Goal: Transaction & Acquisition: Purchase product/service

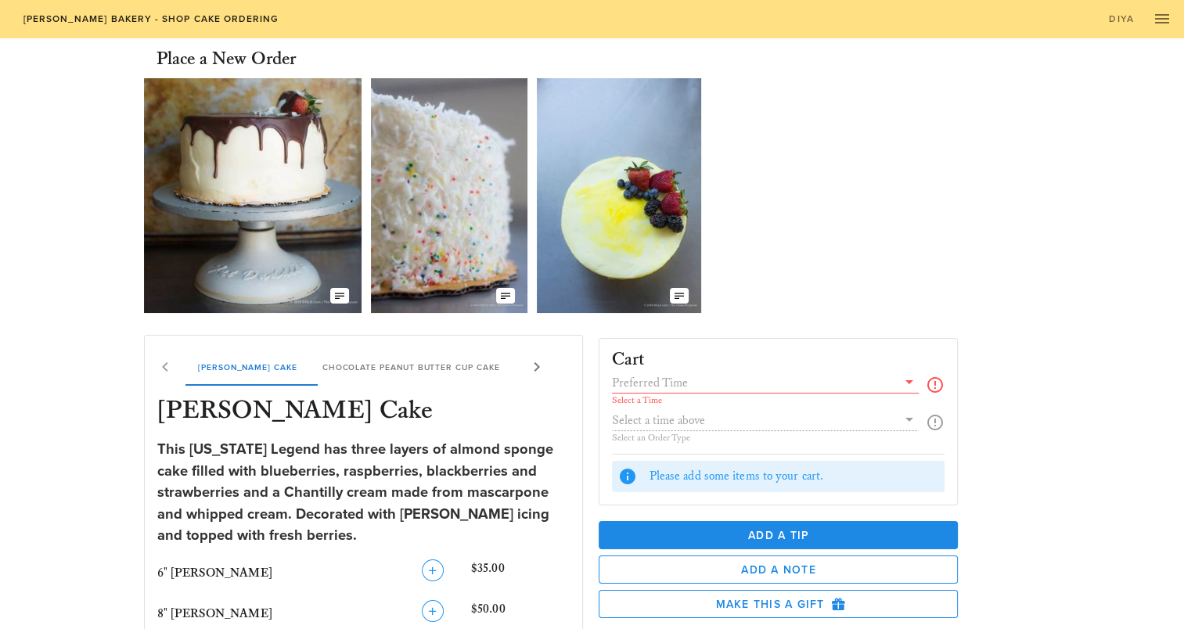
click at [1024, 285] on div "Our Delicious Chocolate Strawberry Chantilly Cake The Coconut Cream of your Dre…" at bounding box center [592, 195] width 896 height 247
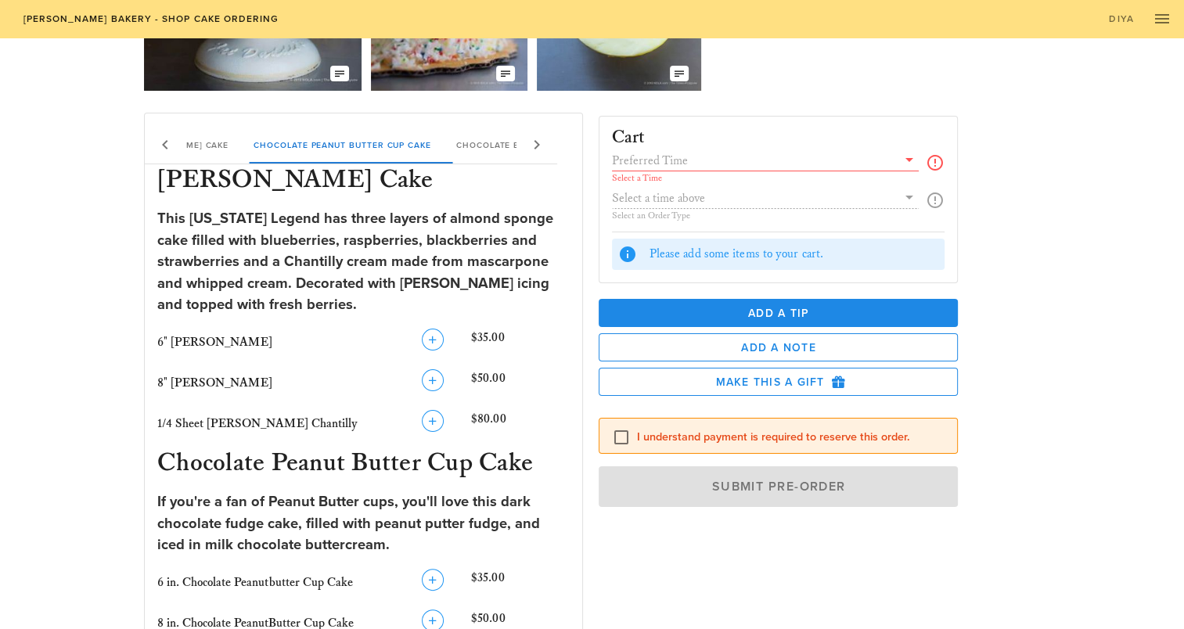
scroll to position [235, 0]
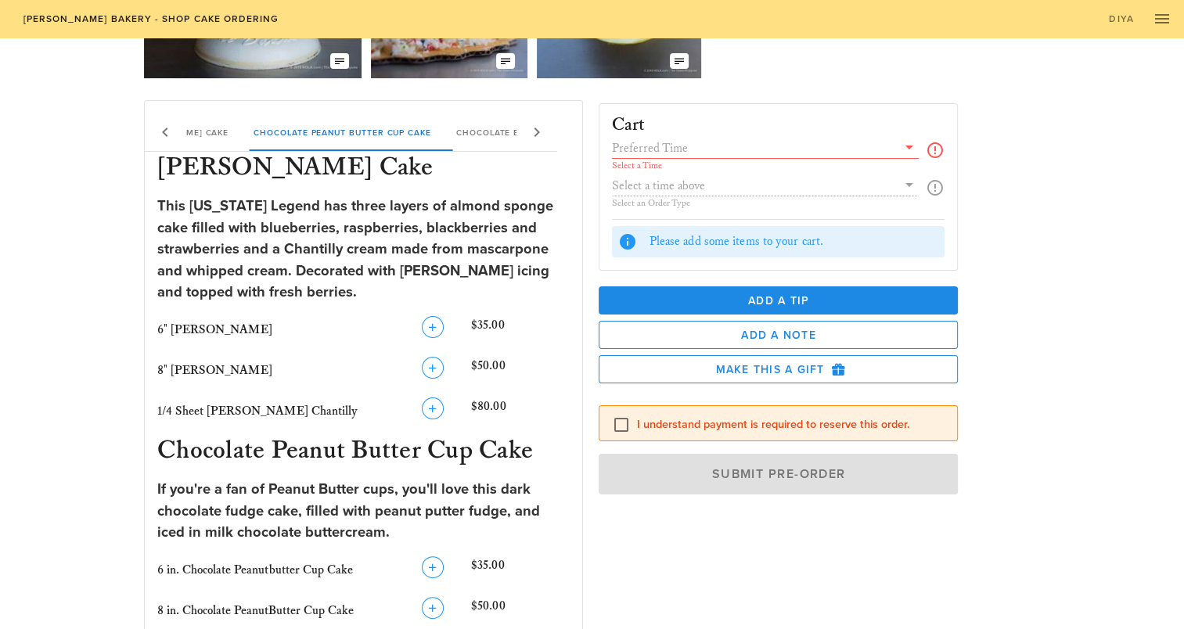
click at [908, 144] on icon at bounding box center [909, 147] width 19 height 19
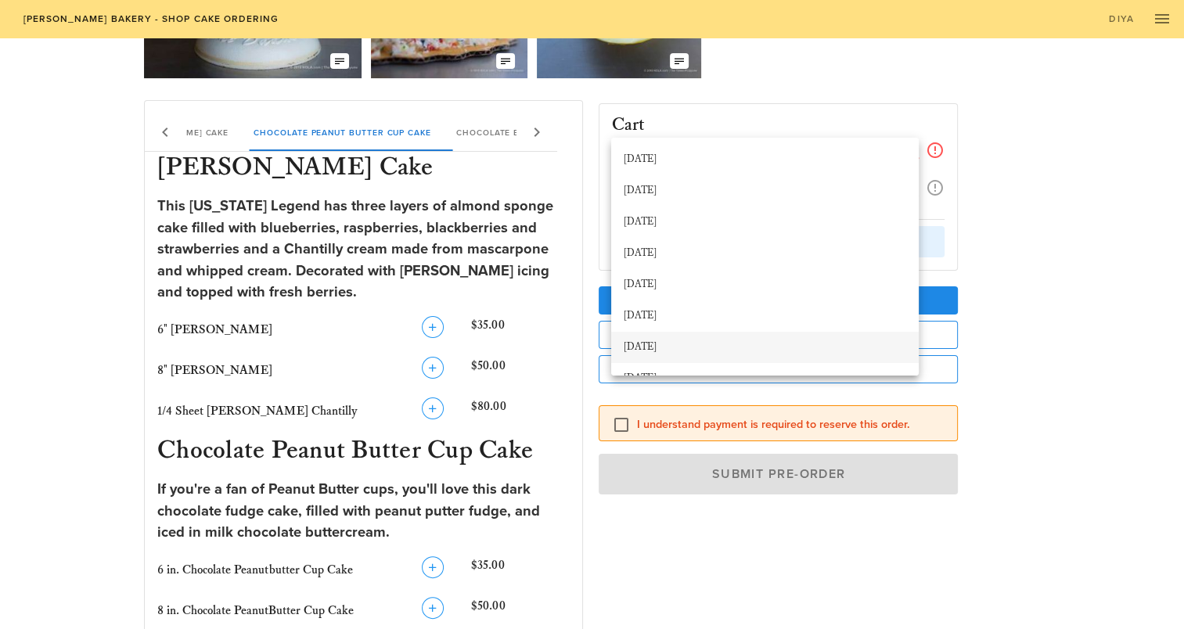
click at [780, 345] on div "[DATE]" at bounding box center [765, 347] width 283 height 13
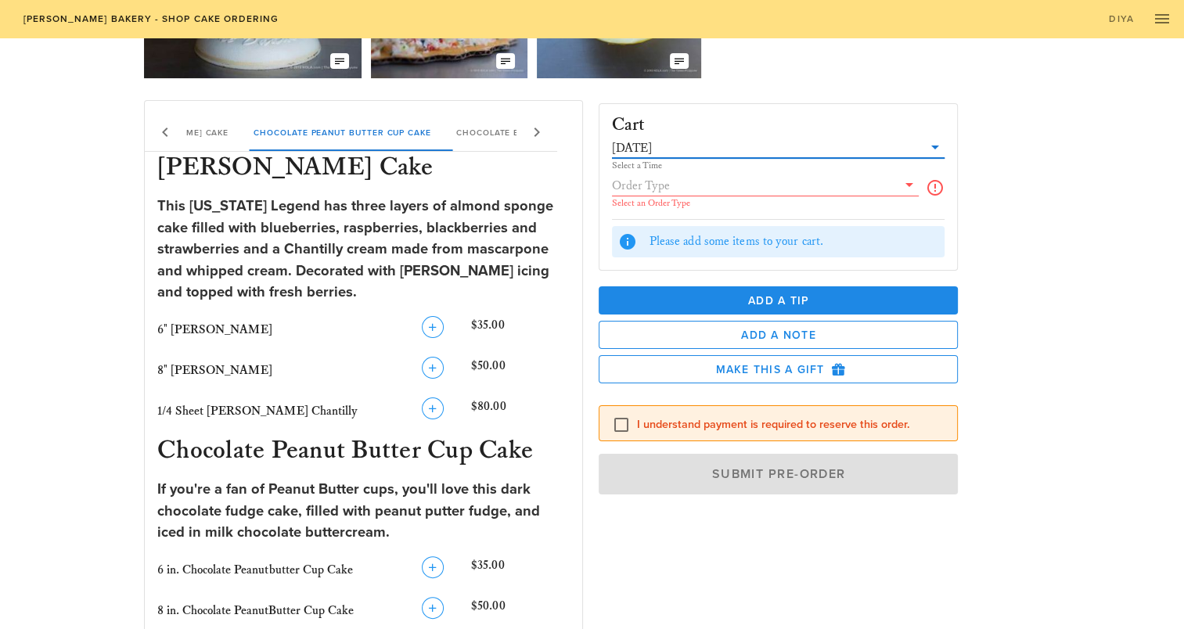
click at [910, 185] on icon at bounding box center [909, 184] width 19 height 19
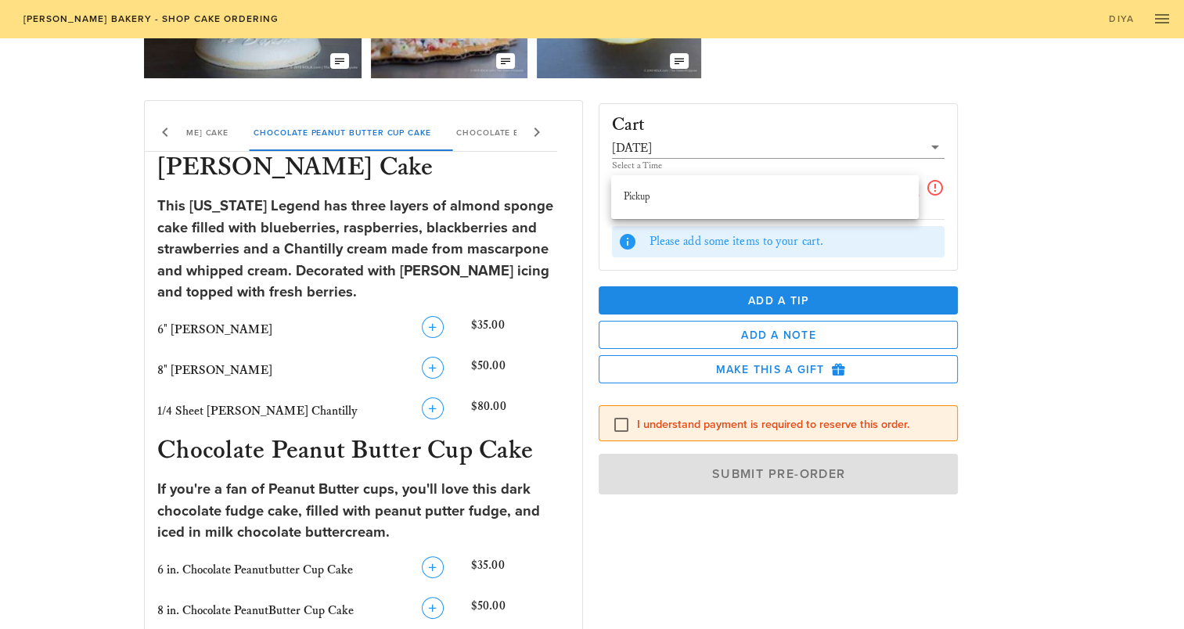
click at [907, 191] on icon at bounding box center [909, 184] width 19 height 19
click at [944, 189] on icon at bounding box center [935, 187] width 19 height 19
click at [937, 189] on icon at bounding box center [935, 187] width 19 height 19
click at [986, 232] on div "Cart [DATE] Select a Time Select an Order Type Please add some items to your ca…" at bounding box center [816, 382] width 455 height 582
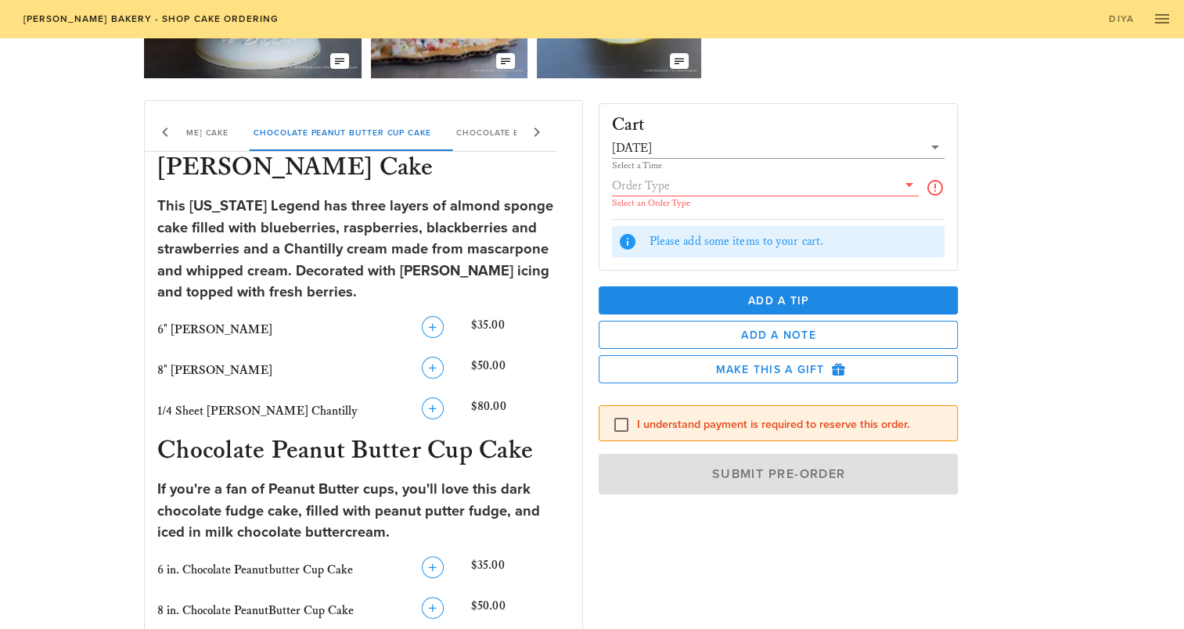
click at [936, 190] on icon at bounding box center [935, 187] width 19 height 19
click at [908, 185] on icon at bounding box center [909, 184] width 19 height 19
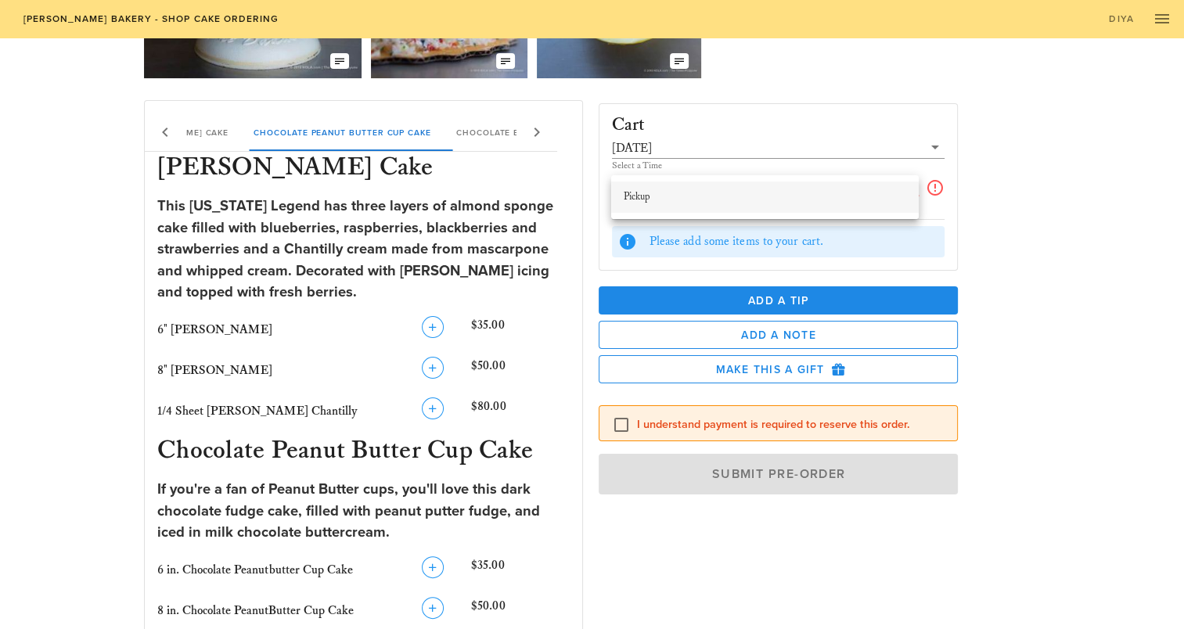
click at [704, 206] on div "Pickup" at bounding box center [765, 197] width 283 height 25
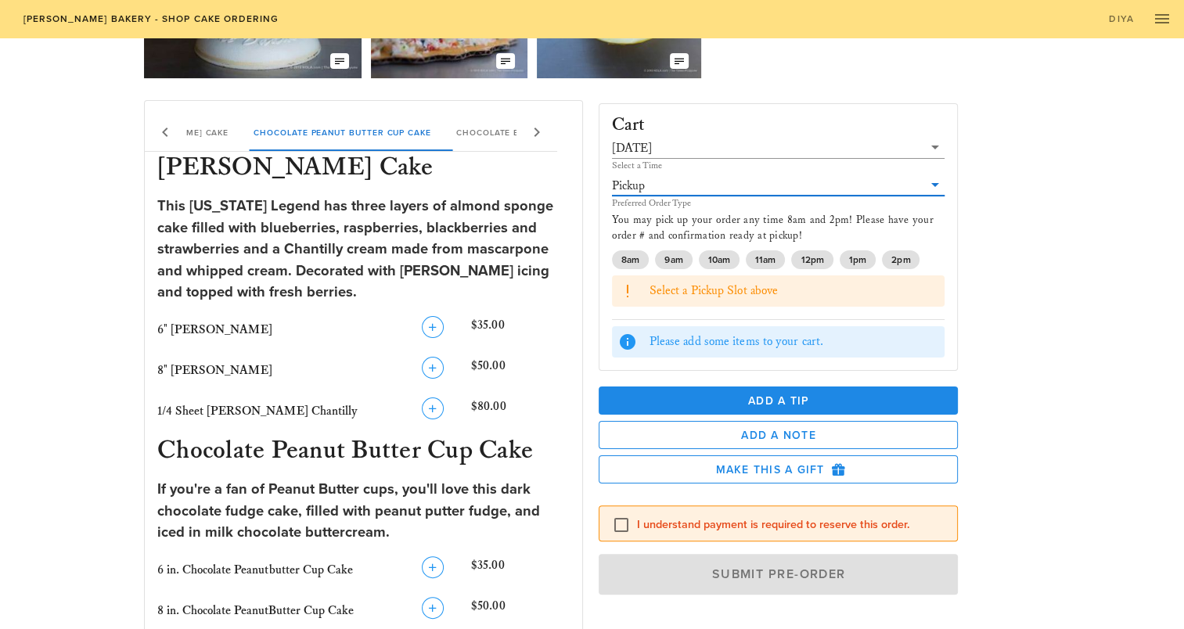
click at [999, 339] on div "Cart [DATE] Select a Time Pickup Preferred Order Type You may pick up your orde…" at bounding box center [816, 382] width 455 height 582
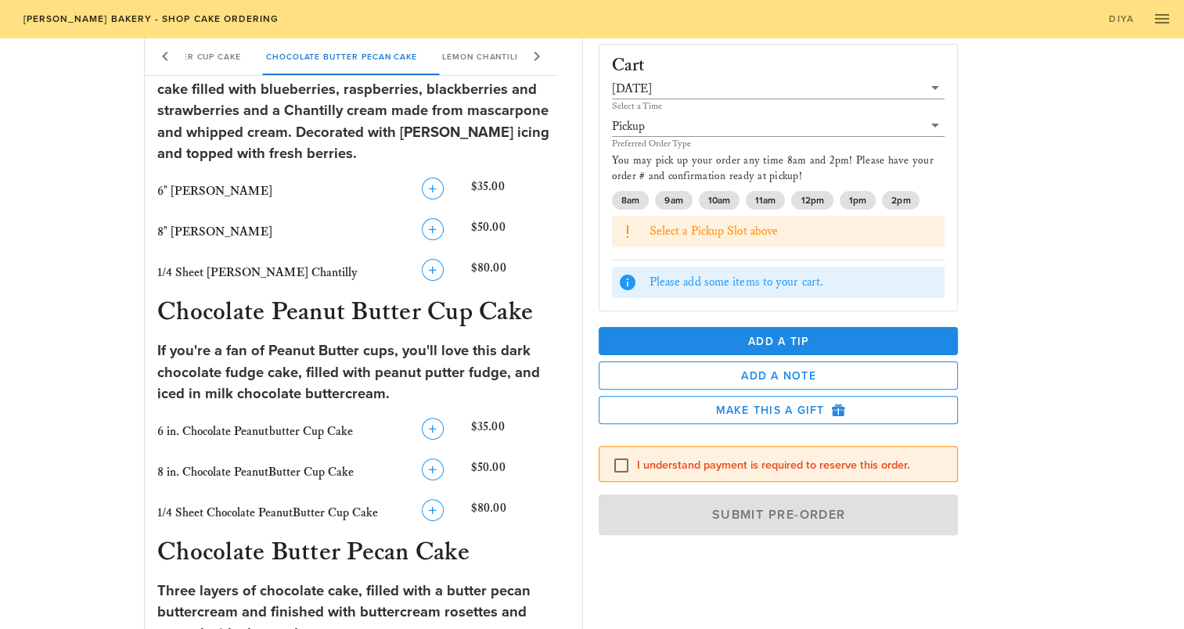
scroll to position [391, 0]
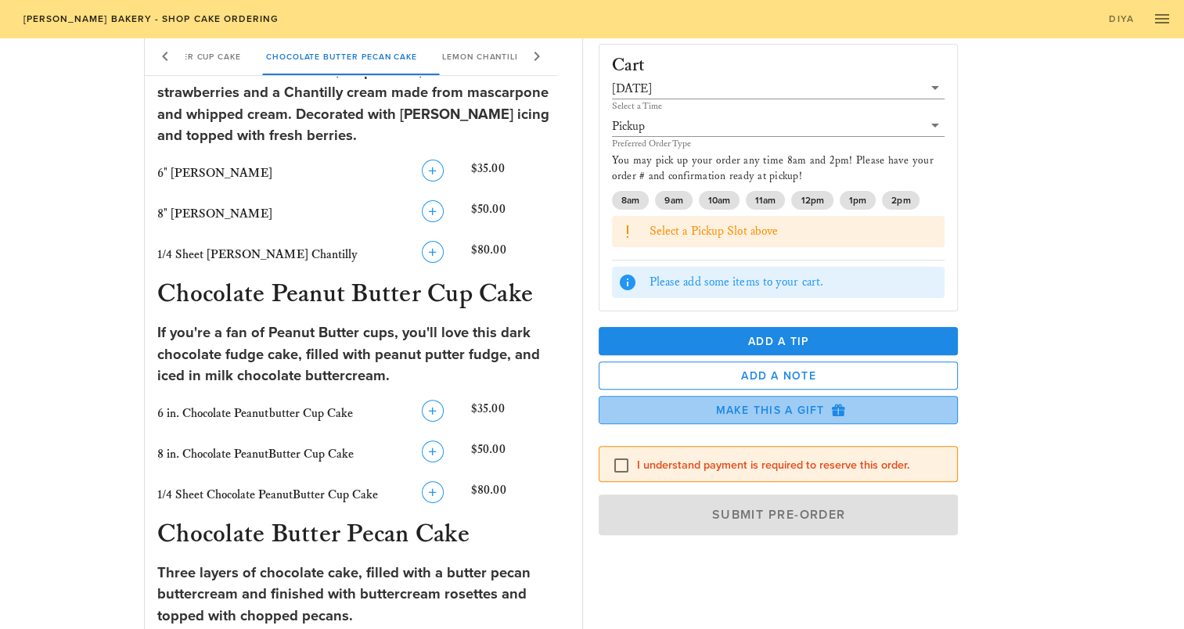
click at [861, 404] on span "Make this a Gift" at bounding box center [778, 410] width 333 height 14
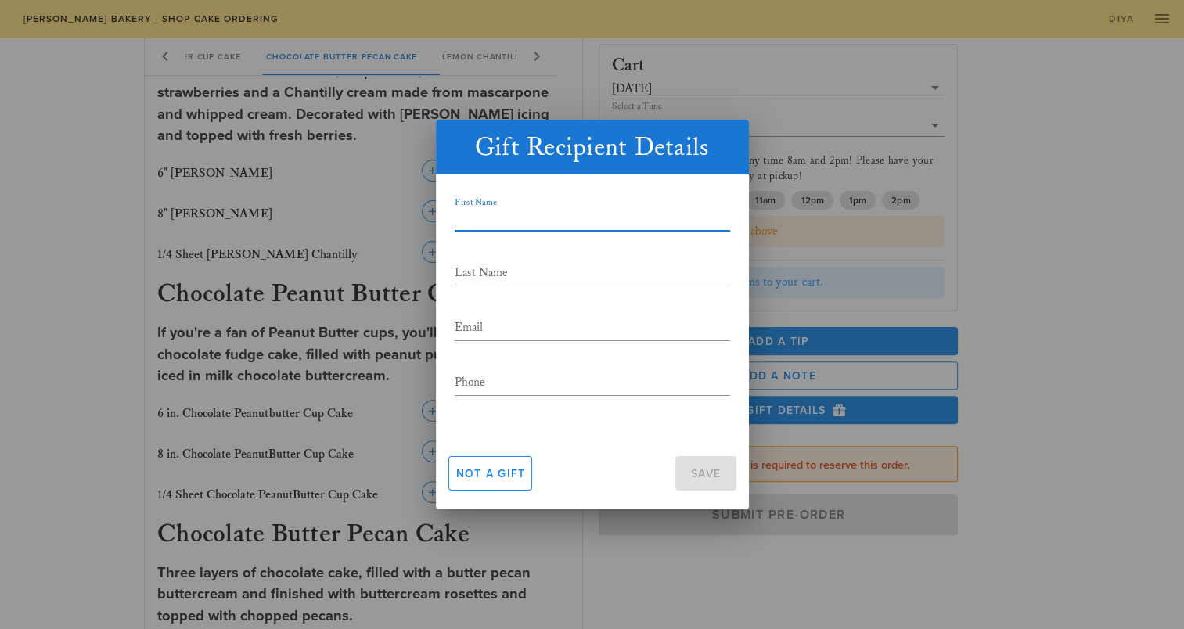
click at [1021, 189] on div at bounding box center [592, 314] width 1184 height 629
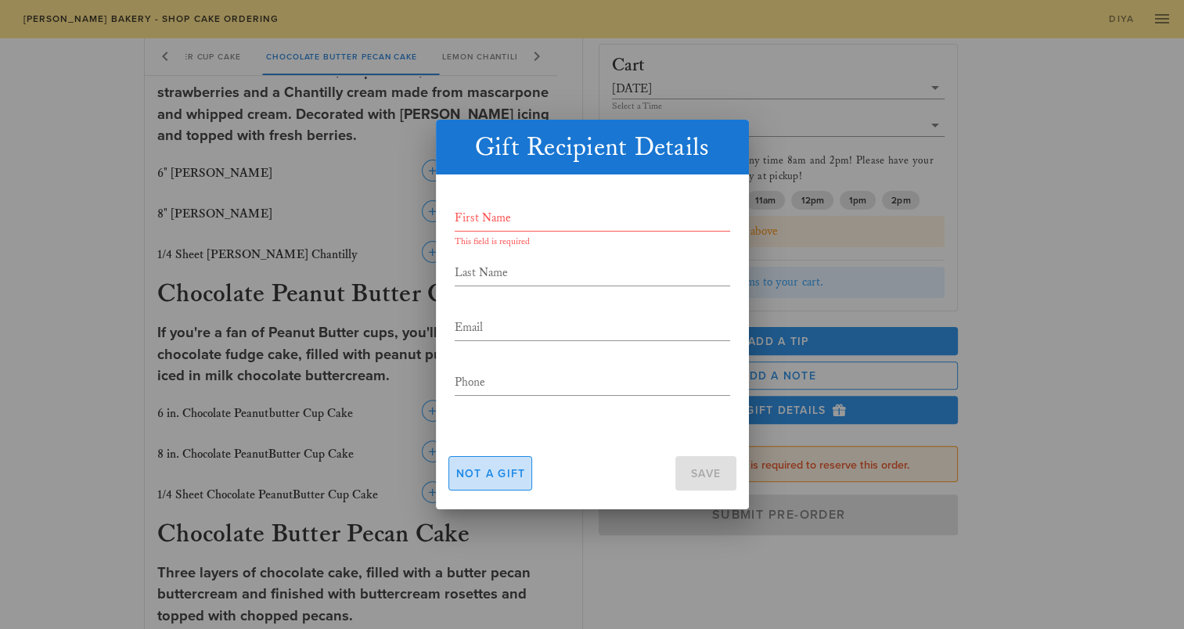
click at [512, 477] on span "Not a gift" at bounding box center [491, 473] width 70 height 13
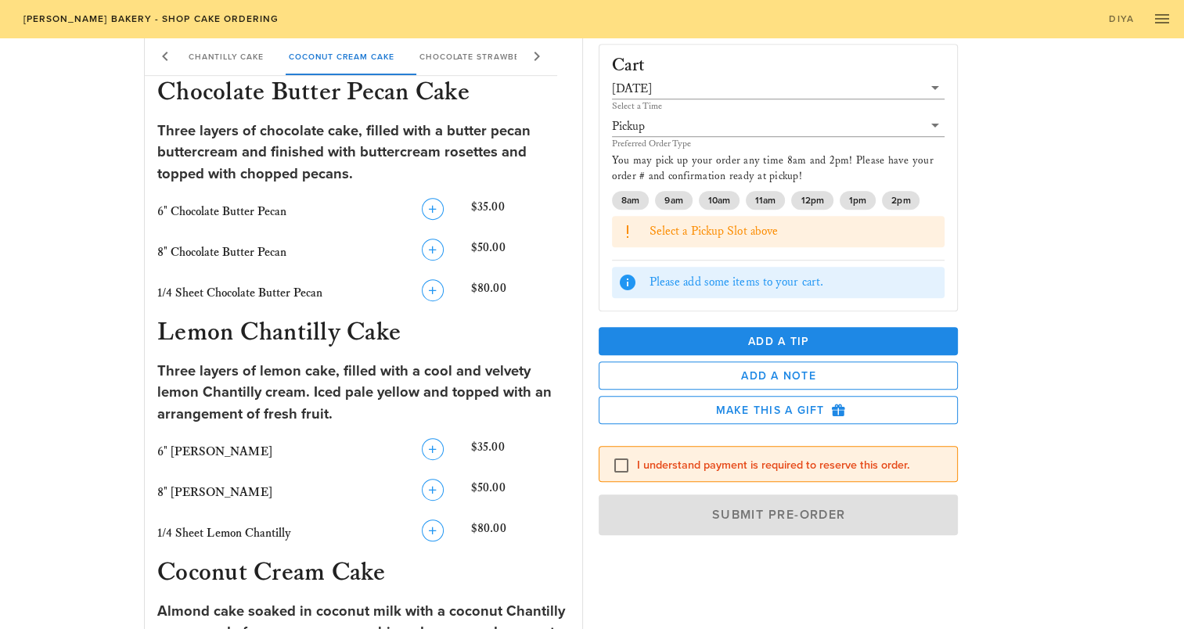
scroll to position [861, 0]
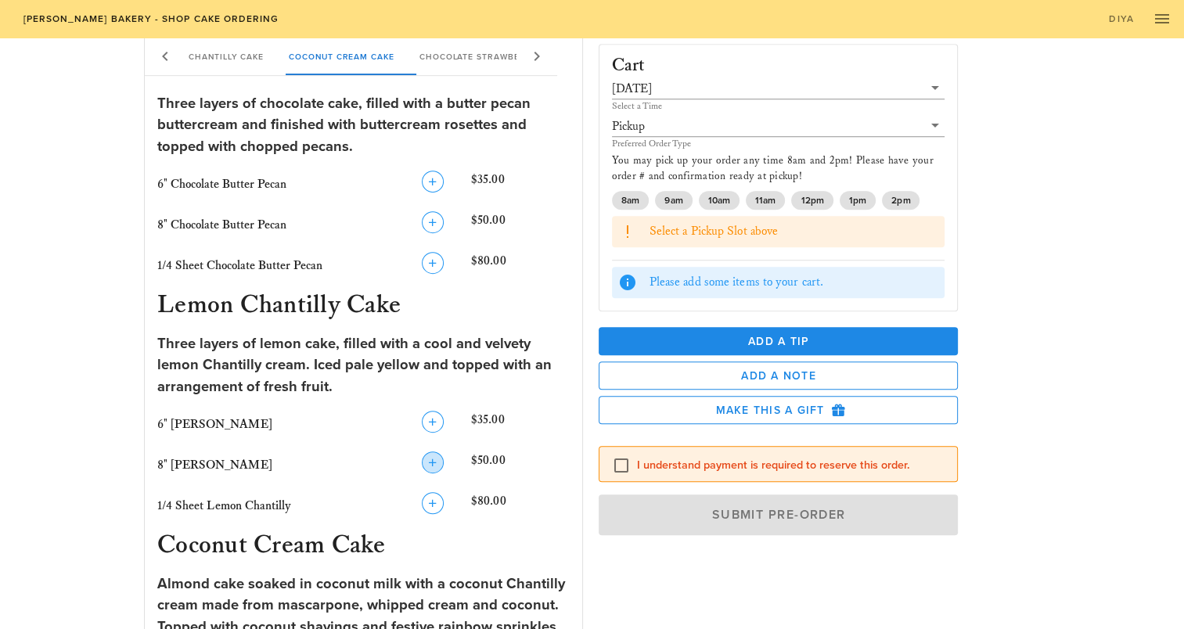
click at [424, 463] on icon "button" at bounding box center [432, 462] width 19 height 19
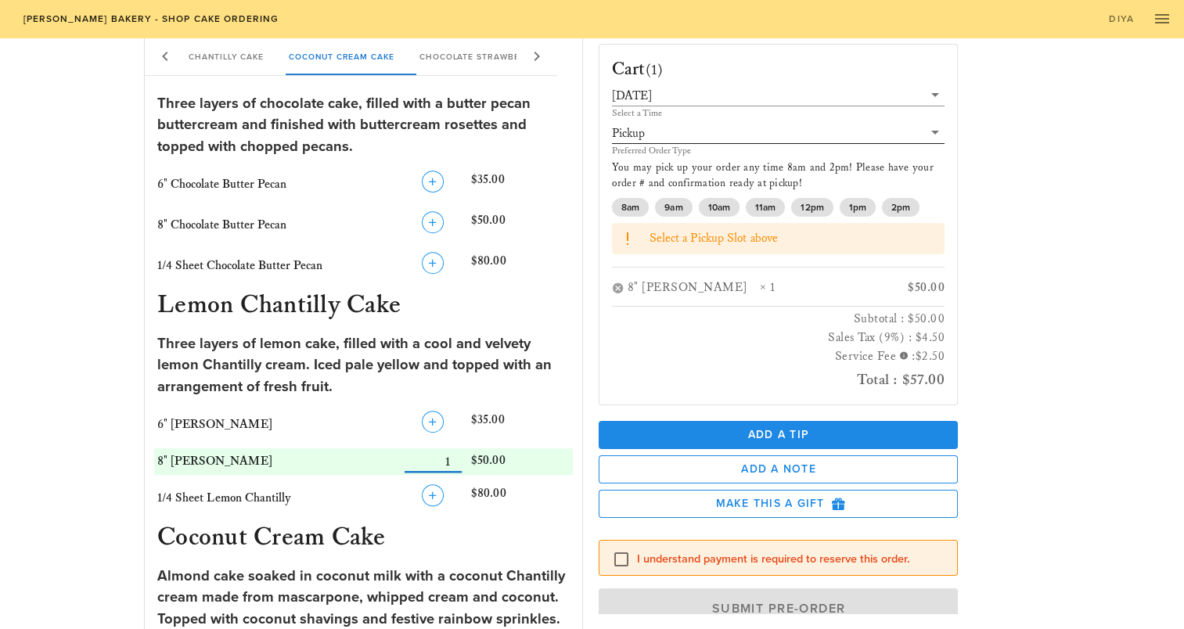
click at [927, 137] on icon at bounding box center [935, 132] width 19 height 19
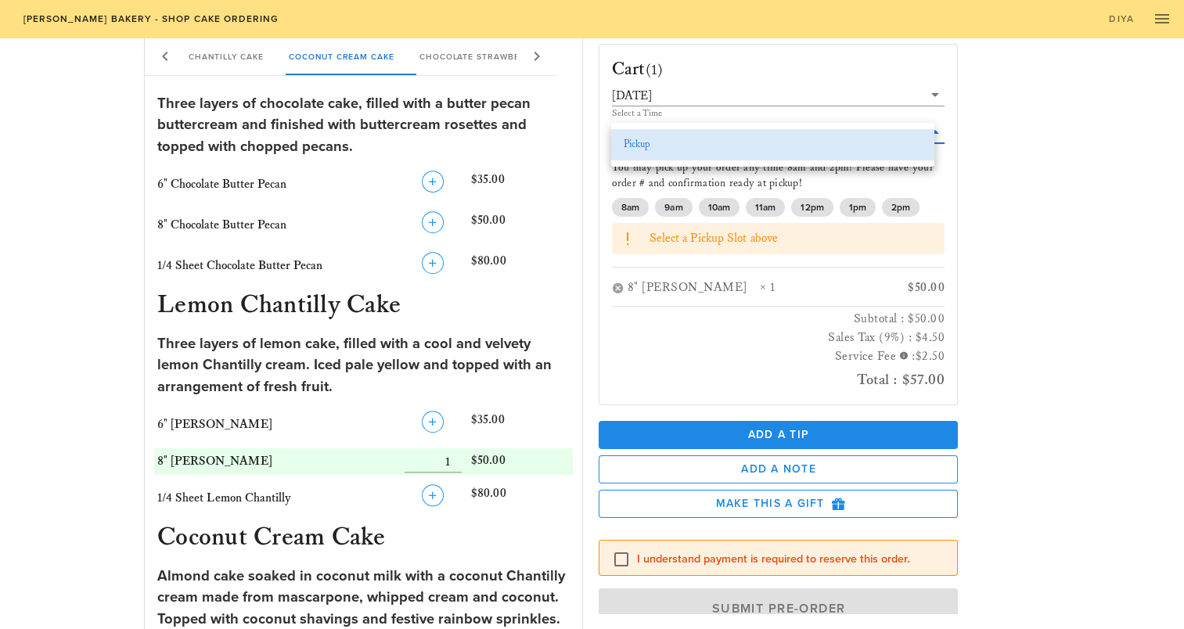
click at [927, 137] on div "Pickup" at bounding box center [772, 144] width 323 height 31
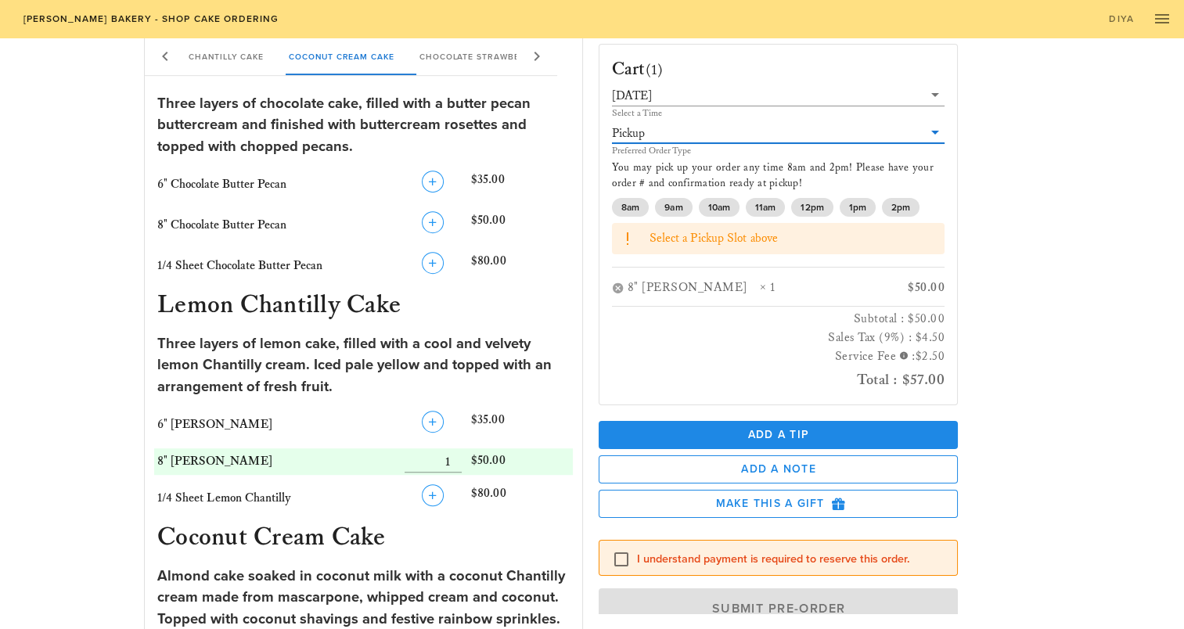
click at [953, 149] on div "Cart (1) [DATE] Select a Time Pickup Preferred Order Type You may pick up your …" at bounding box center [778, 225] width 379 height 362
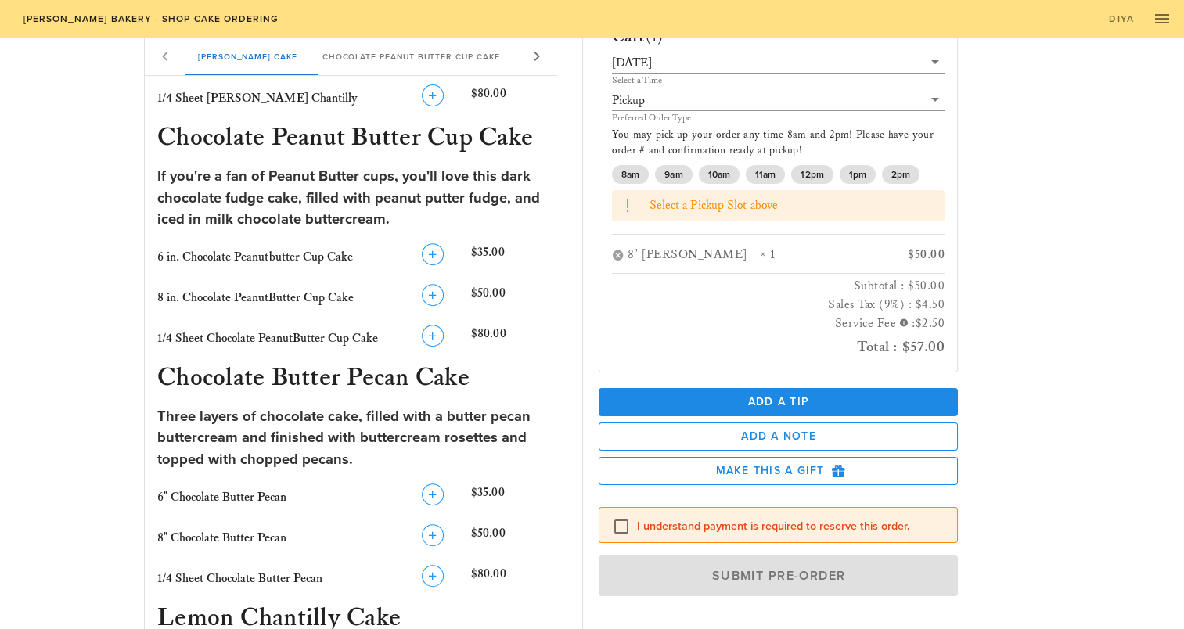
scroll to position [34, 0]
click at [250, 488] on div "6" Chocolate Butter Pecan" at bounding box center [276, 497] width 244 height 25
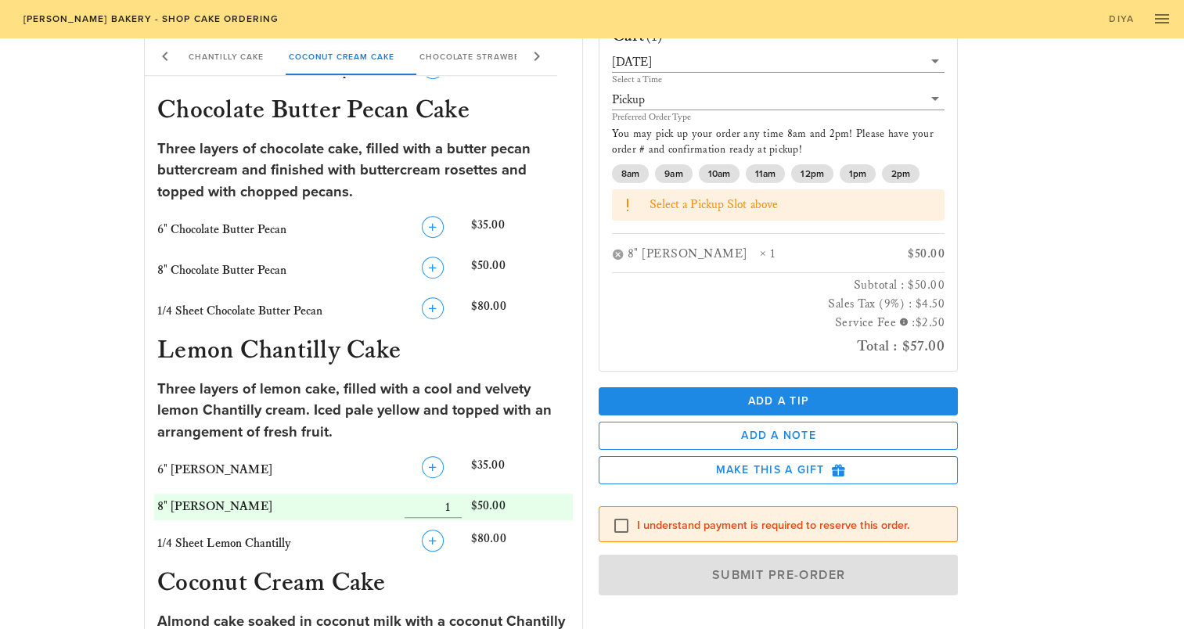
scroll to position [819, 0]
